Goal: Feedback & Contribution: Contribute content

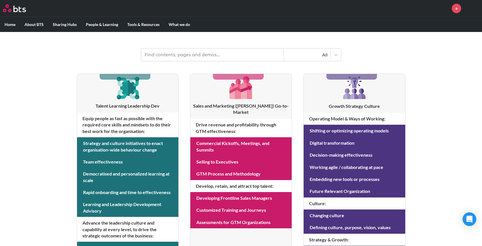
scroll to position [78, 0]
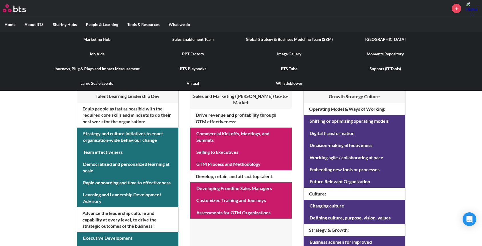
click at [106, 40] on link "Marketing Hub" at bounding box center [97, 39] width 96 height 15
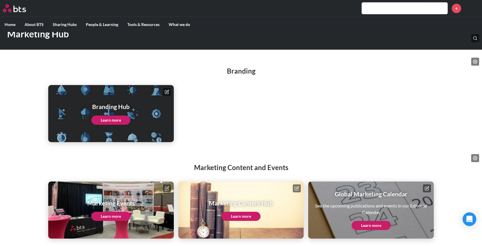
scroll to position [37, 0]
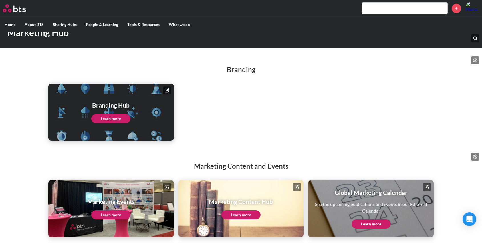
click at [235, 216] on link "Learn more" at bounding box center [240, 214] width 39 height 9
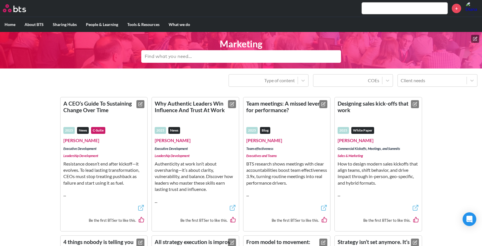
click at [473, 41] on icon at bounding box center [474, 38] width 3 height 3
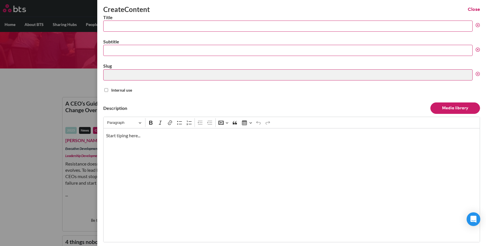
click at [233, 29] on input "Title" at bounding box center [287, 26] width 369 height 11
paste input "Undiscovered Country | What AI can’t replace: the human side of leadership"
type input "Undiscovered Country | What AI can’t replace: the human side of leadership"
type input "undiscovered-country-what-ai-cant-replace-the-human-side-of-leadership"
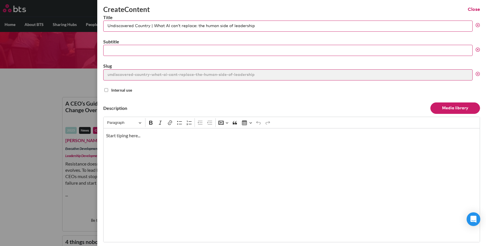
type input "Undiscovered Country | What AI can’t replace: the human side of leadership"
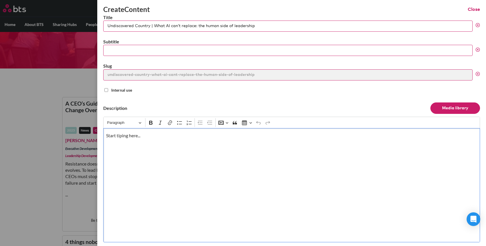
click at [262, 152] on div "Start tiping here..." at bounding box center [291, 185] width 377 height 114
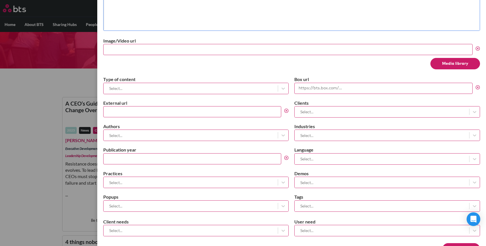
scroll to position [231, 0]
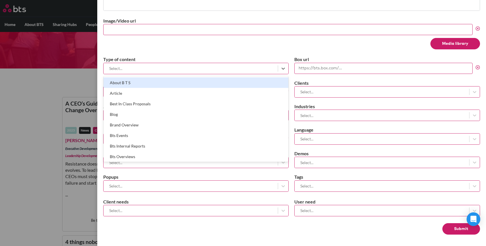
click at [231, 66] on div at bounding box center [190, 68] width 169 height 7
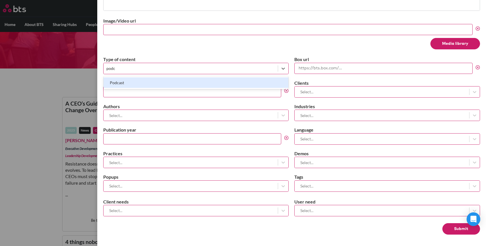
type input "podca"
click at [199, 85] on div "Podcast" at bounding box center [196, 82] width 185 height 11
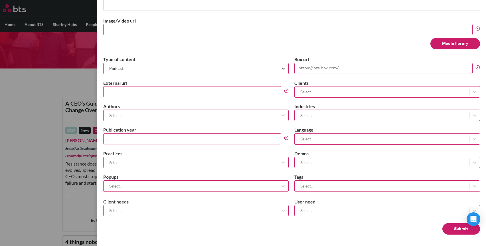
click at [166, 90] on input "External url" at bounding box center [192, 91] width 178 height 11
paste input "[URL][DOMAIN_NAME]"
type input "[URL][DOMAIN_NAME]"
click at [161, 112] on div at bounding box center [190, 115] width 169 height 7
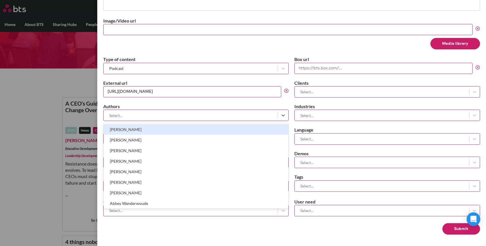
scroll to position [0, 0]
type input "p"
type input "[PERSON_NAME]"
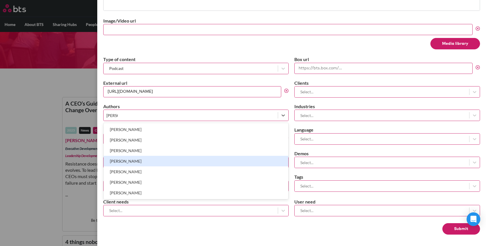
click at [160, 160] on div "[PERSON_NAME]" at bounding box center [196, 161] width 185 height 11
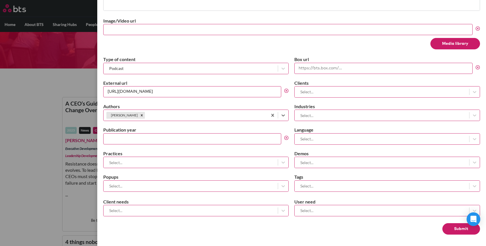
click at [157, 163] on div at bounding box center [190, 162] width 169 height 7
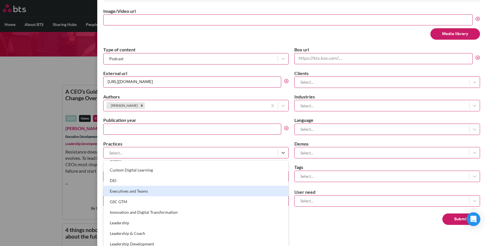
scroll to position [70, 0]
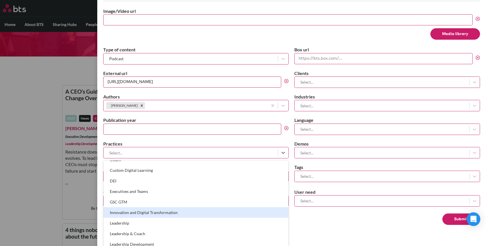
click at [161, 212] on div "Innovation and Digital Transformation" at bounding box center [196, 212] width 185 height 11
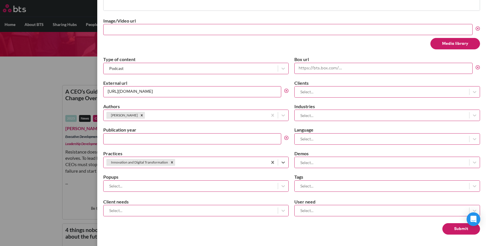
click at [149, 138] on input "Publication year" at bounding box center [192, 138] width 178 height 11
type input "2025"
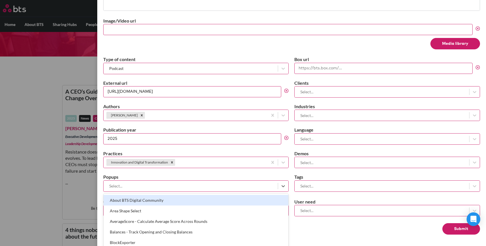
click at [161, 187] on div at bounding box center [190, 185] width 169 height 7
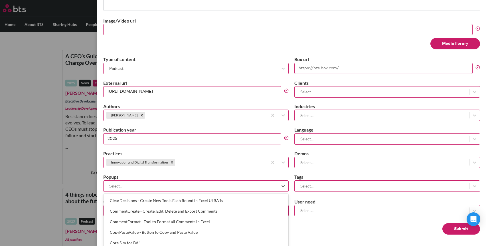
scroll to position [112, 0]
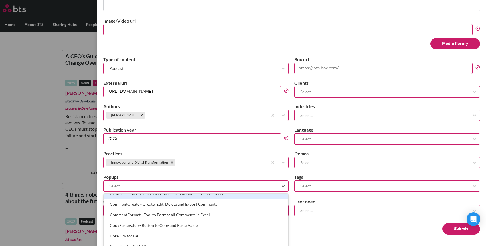
click at [325, 188] on div at bounding box center [382, 185] width 169 height 7
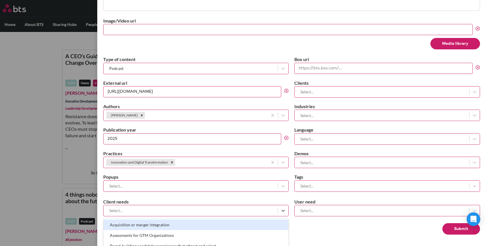
click at [250, 211] on div at bounding box center [190, 210] width 169 height 7
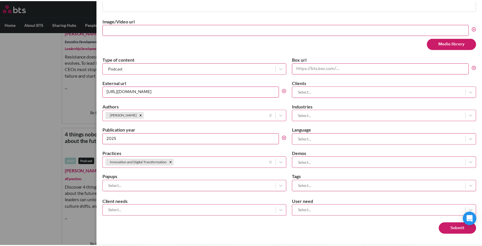
scroll to position [231, 0]
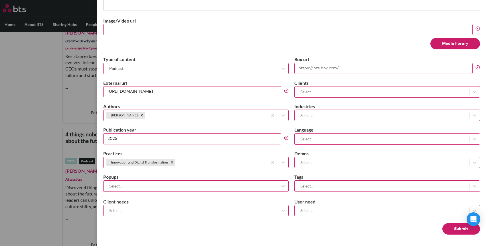
click at [361, 201] on div "Create Content Close Title Undiscovered Country | What AI can’t replace: the hu…" at bounding box center [291, 123] width 389 height 246
click at [455, 228] on button "Submit" at bounding box center [462, 228] width 38 height 11
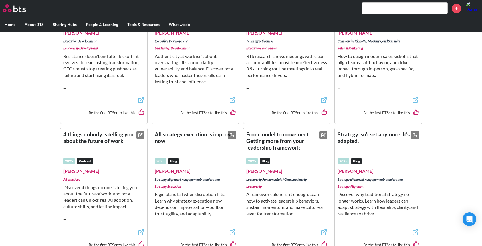
scroll to position [0, 0]
